Goal: Check status: Check status

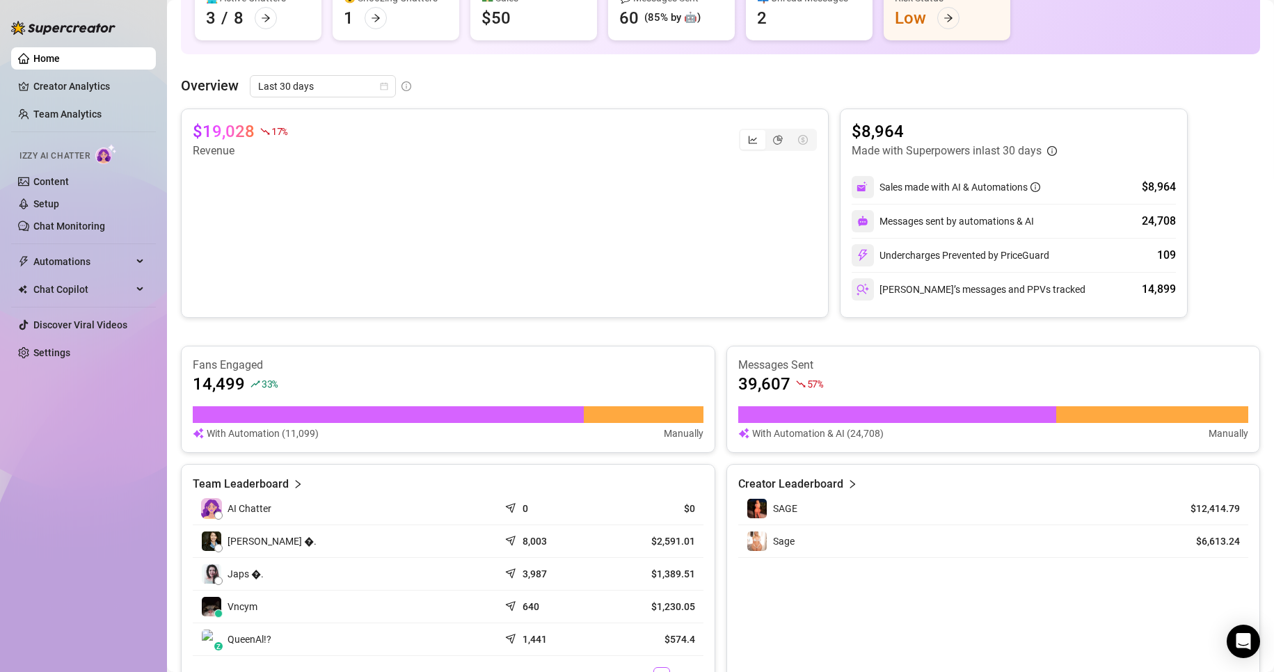
scroll to position [139, 0]
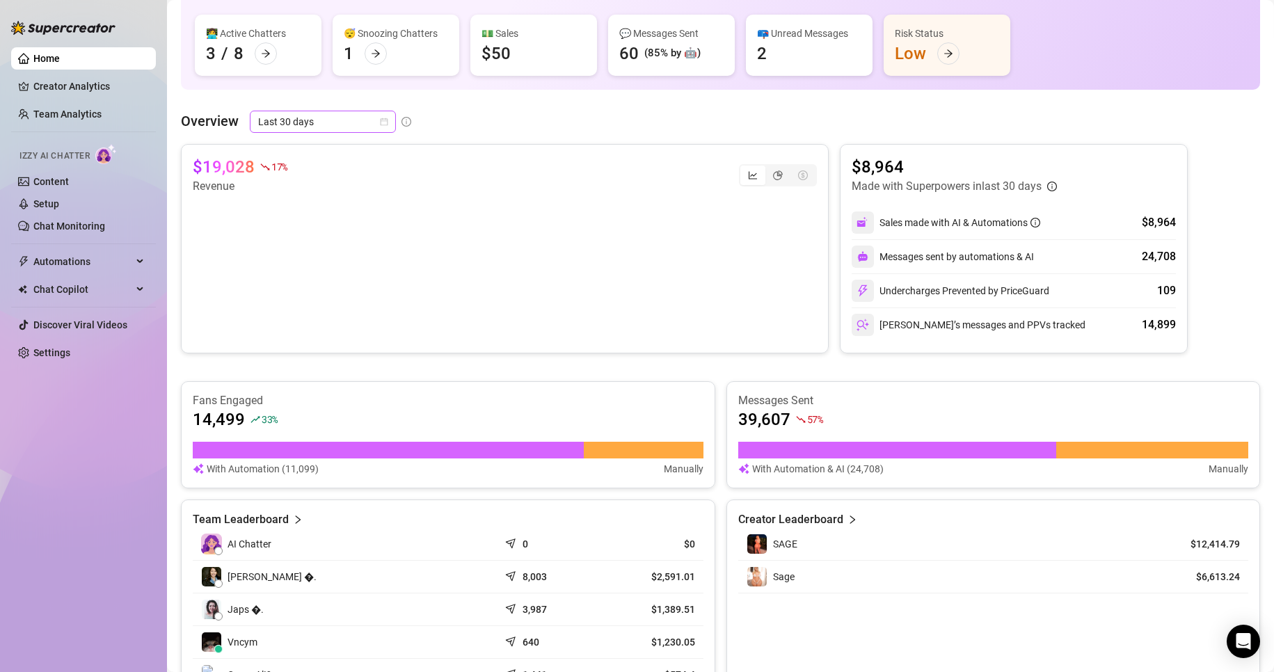
click at [363, 127] on span "Last 30 days" at bounding box center [322, 121] width 129 height 21
click at [604, 120] on div "Overview Last 30 days" at bounding box center [720, 122] width 1079 height 22
click at [337, 126] on span "Last 30 days" at bounding box center [322, 121] width 129 height 21
click at [331, 168] on div "Last 7 days" at bounding box center [322, 171] width 124 height 15
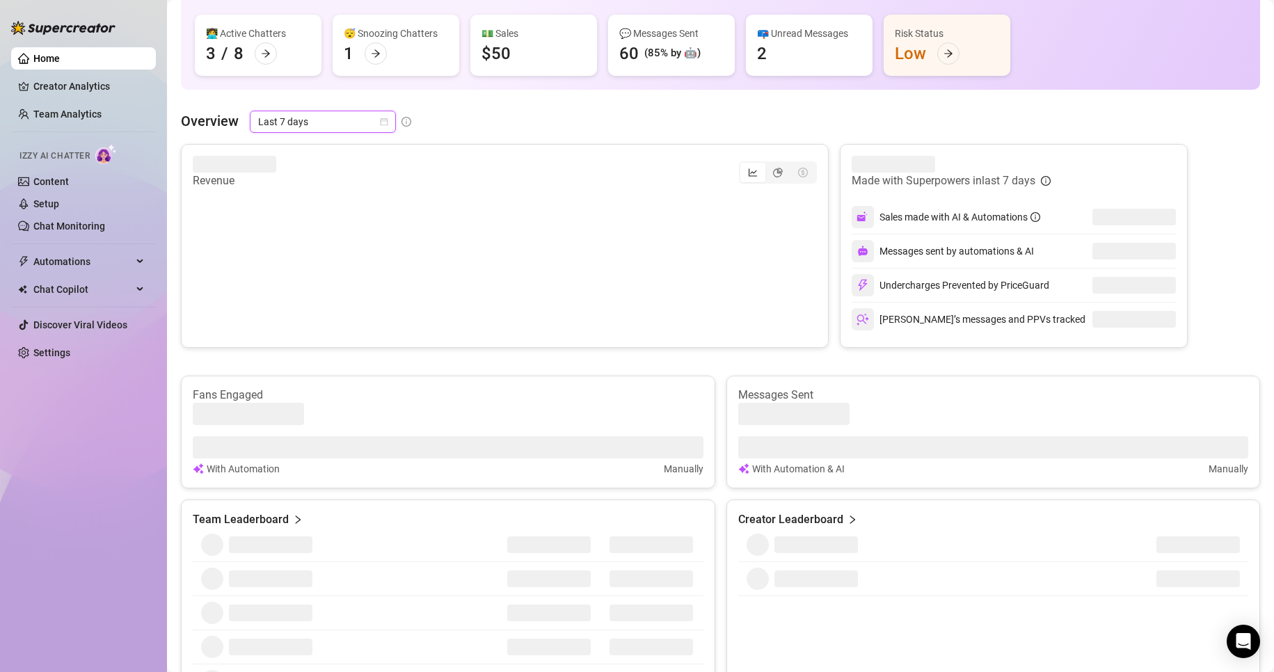
click at [464, 126] on div "Overview Last 7 days Last 7 days" at bounding box center [720, 122] width 1079 height 22
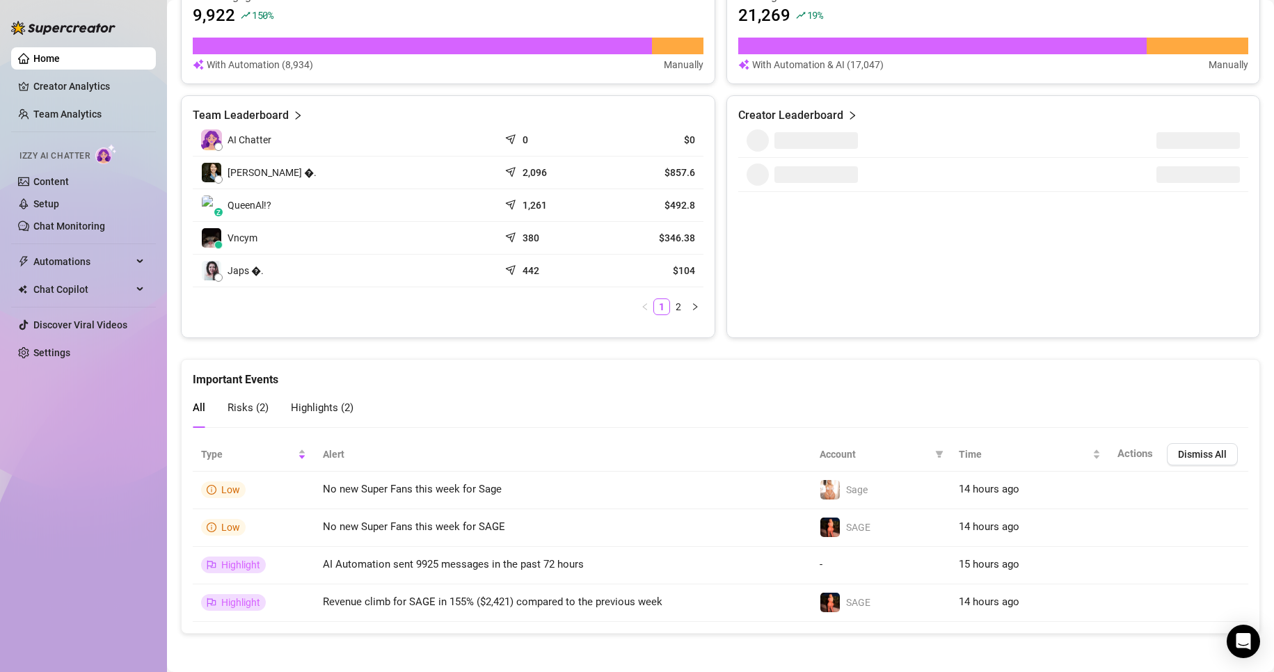
scroll to position [547, 0]
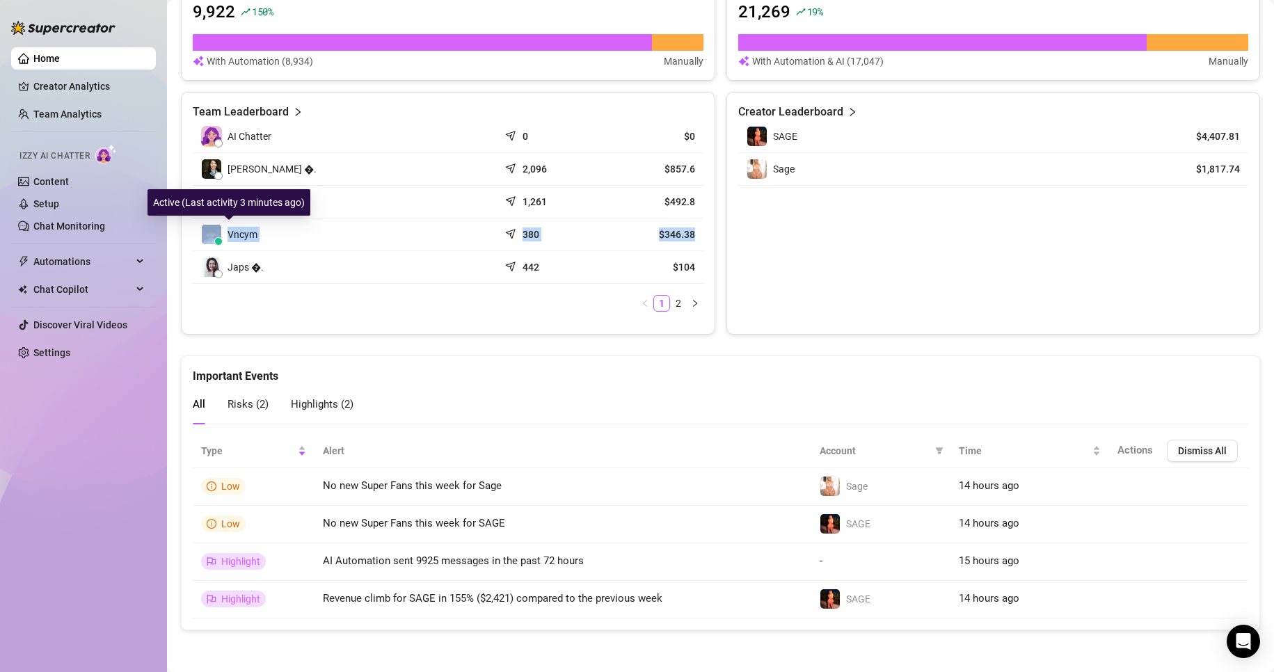
drag, startPoint x: 689, startPoint y: 237, endPoint x: 214, endPoint y: 231, distance: 474.4
click at [214, 231] on tr "Vncym 380 $346.38" at bounding box center [448, 234] width 511 height 33
click at [590, 241] on td "380" at bounding box center [550, 234] width 102 height 33
drag, startPoint x: 694, startPoint y: 232, endPoint x: 640, endPoint y: 234, distance: 53.6
click at [640, 234] on td "$346.38" at bounding box center [652, 234] width 102 height 33
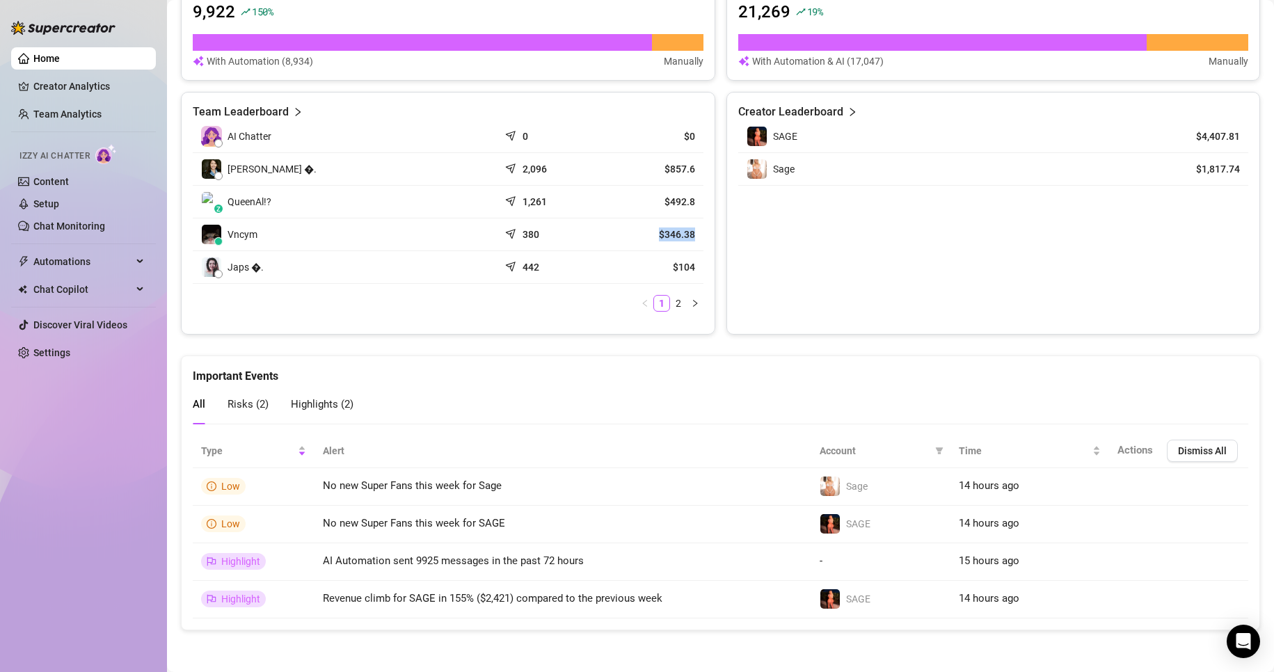
click at [620, 241] on td "$346.38" at bounding box center [652, 234] width 102 height 33
